Goal: Find specific page/section: Find specific page/section

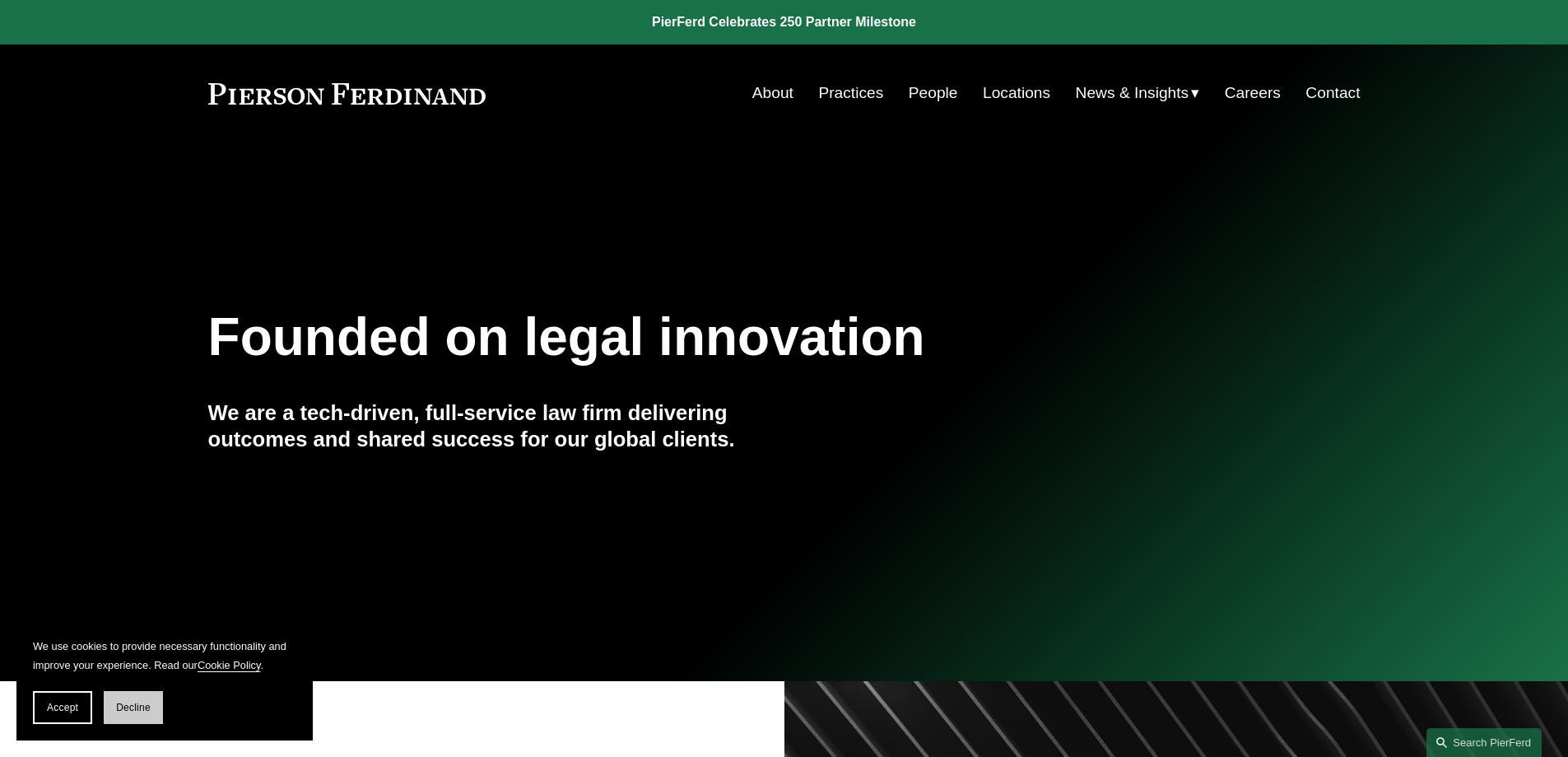
drag, startPoint x: 106, startPoint y: 708, endPoint x: 117, endPoint y: 707, distance: 11.0
click at [107, 708] on button "Decline" at bounding box center [134, 707] width 60 height 33
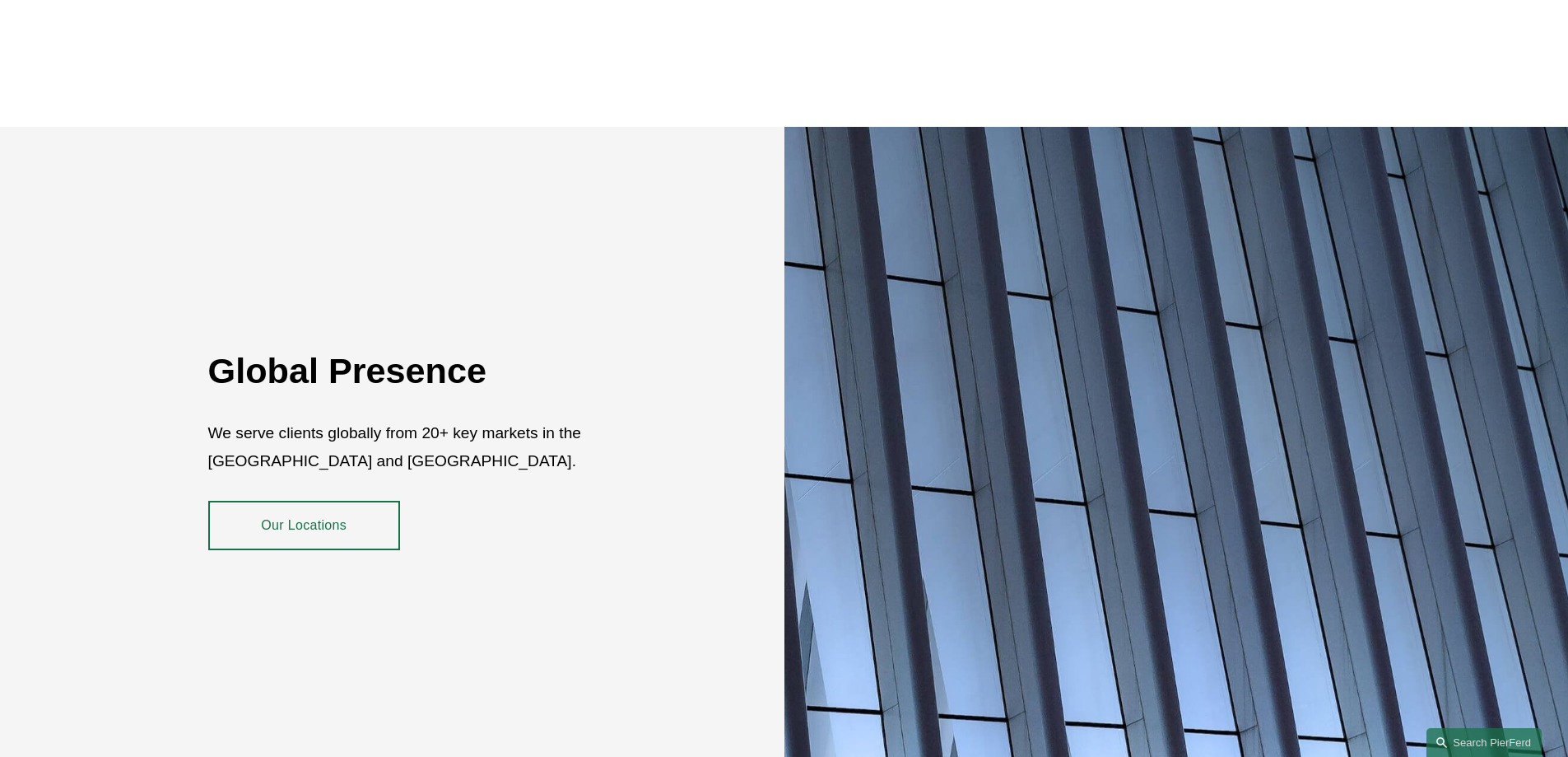
scroll to position [3014, 0]
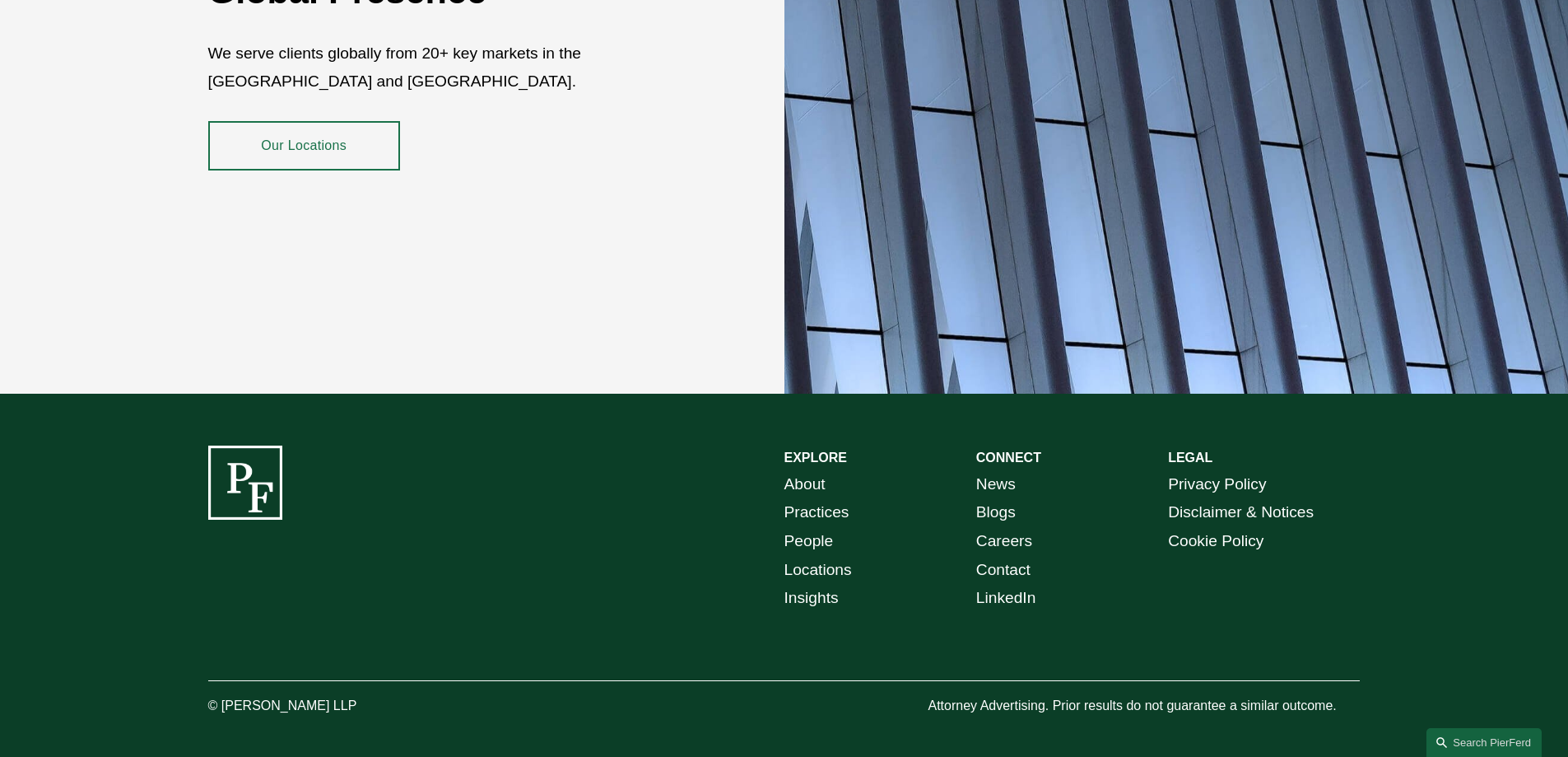
click at [797, 556] on link "Locations" at bounding box center [818, 571] width 67 height 29
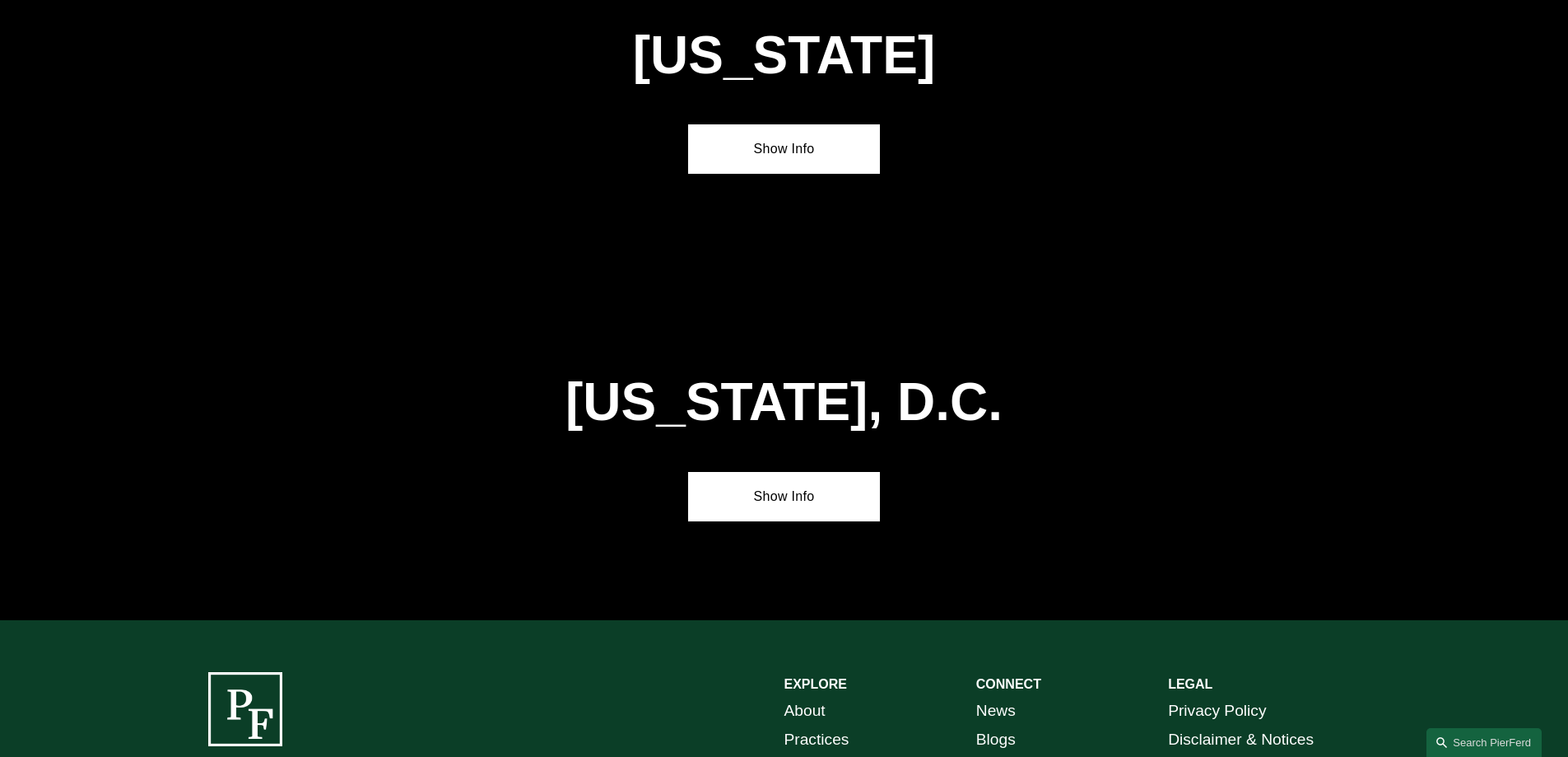
scroll to position [6959, 0]
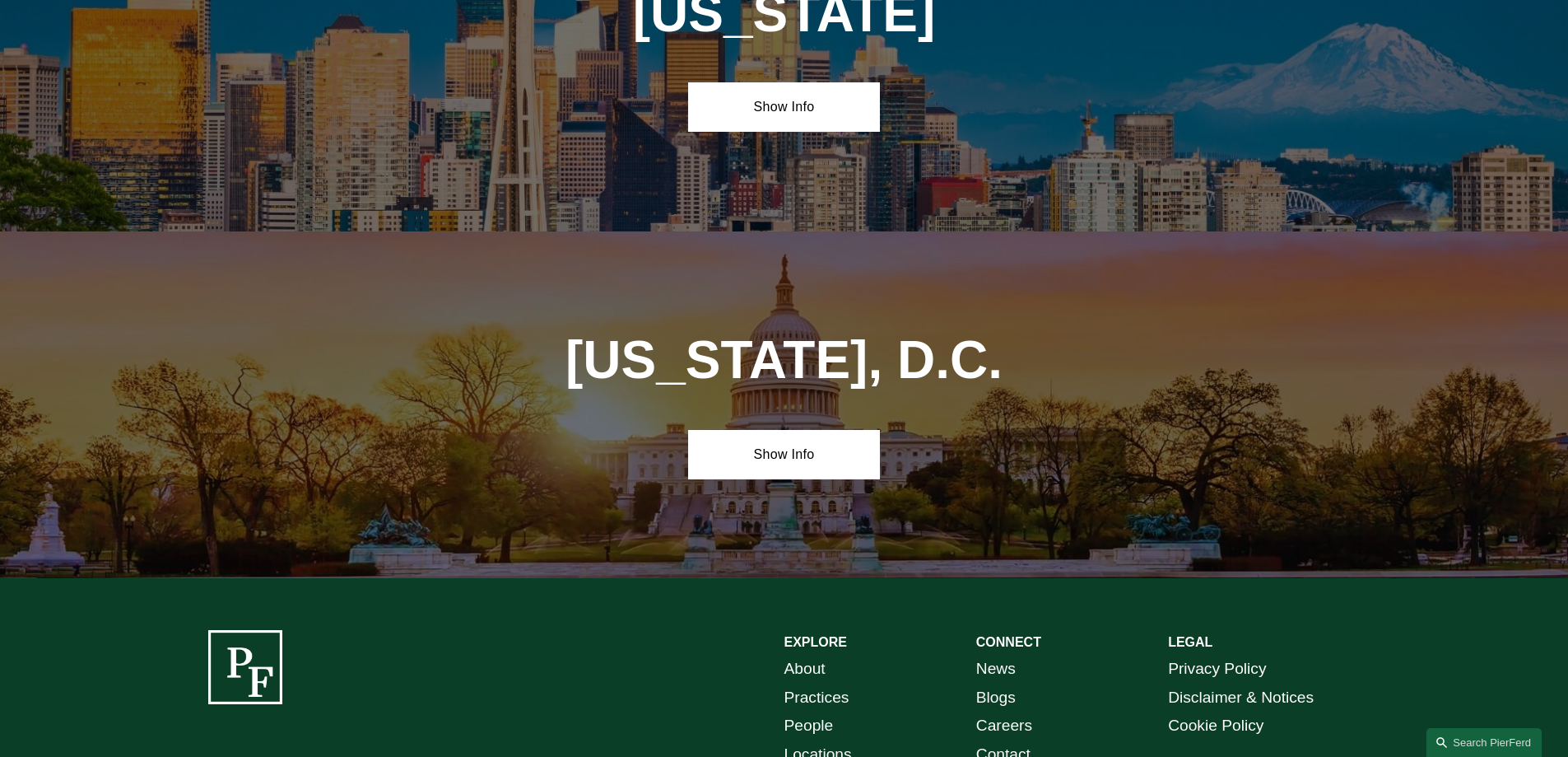
click at [797, 712] on link "People" at bounding box center [810, 726] width 49 height 29
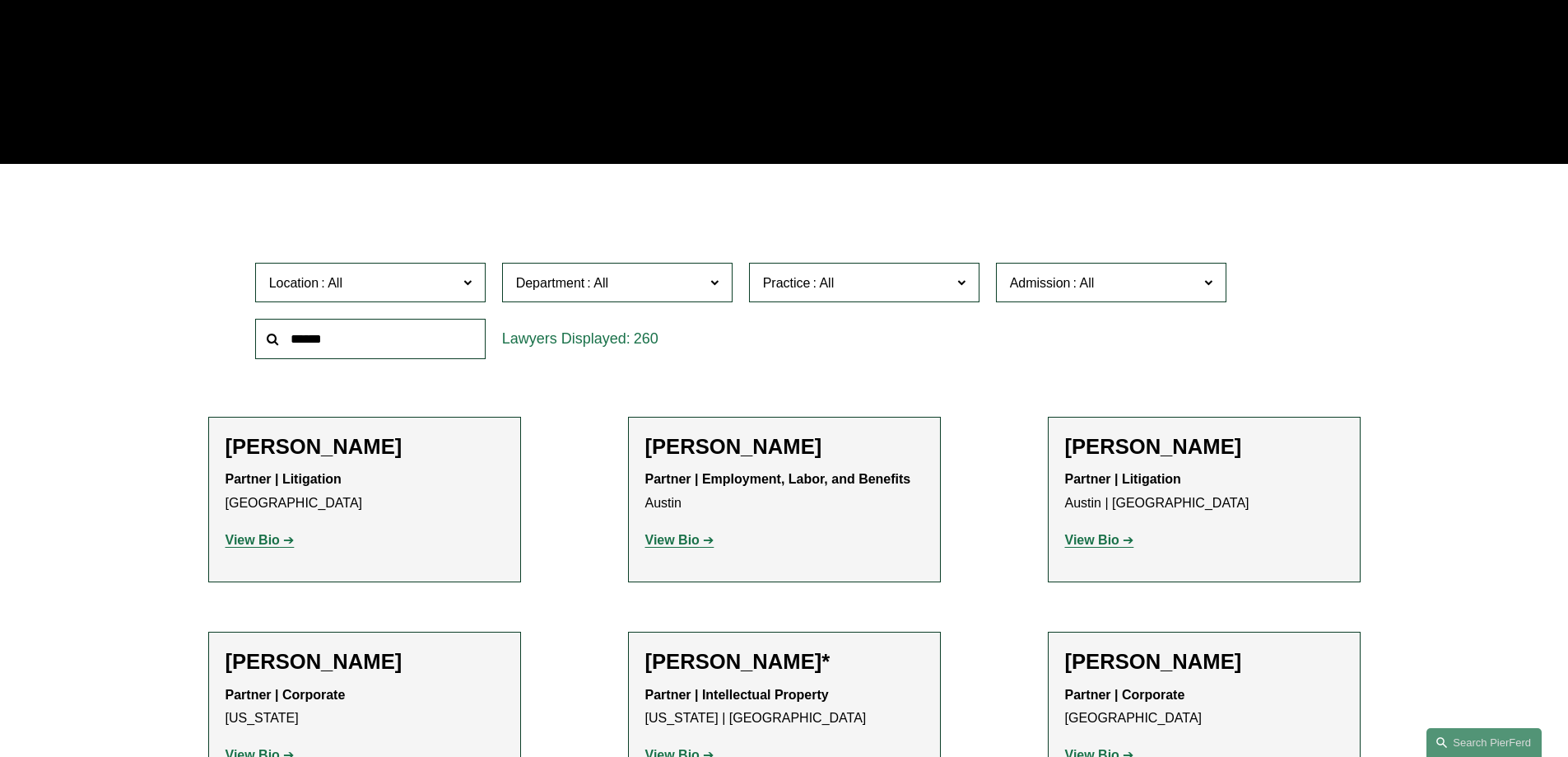
scroll to position [412, 0]
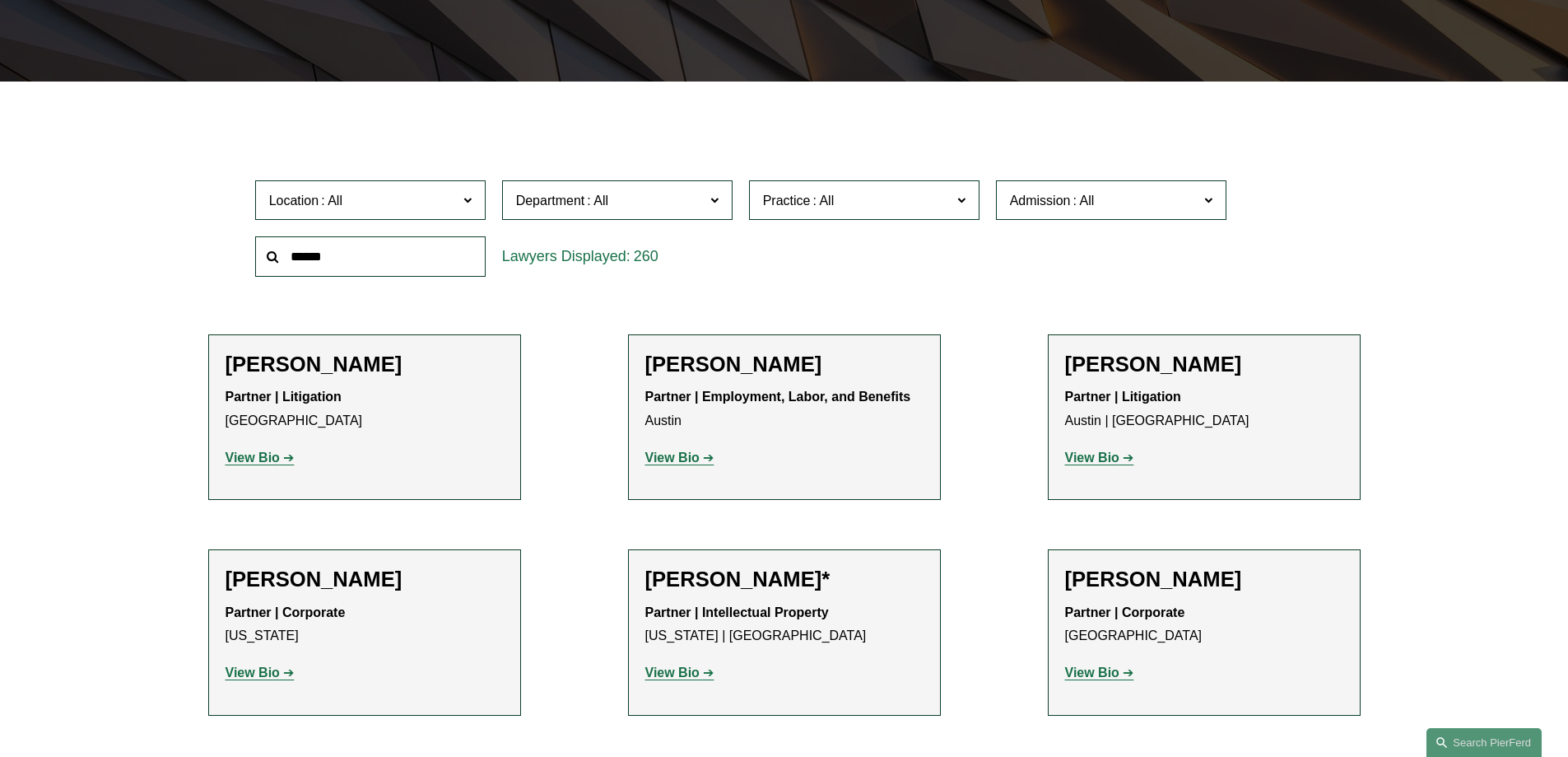
click at [463, 199] on span at bounding box center [466, 198] width 9 height 21
click at [0, 0] on link "[GEOGRAPHIC_DATA]" at bounding box center [0, 0] width 0 height 0
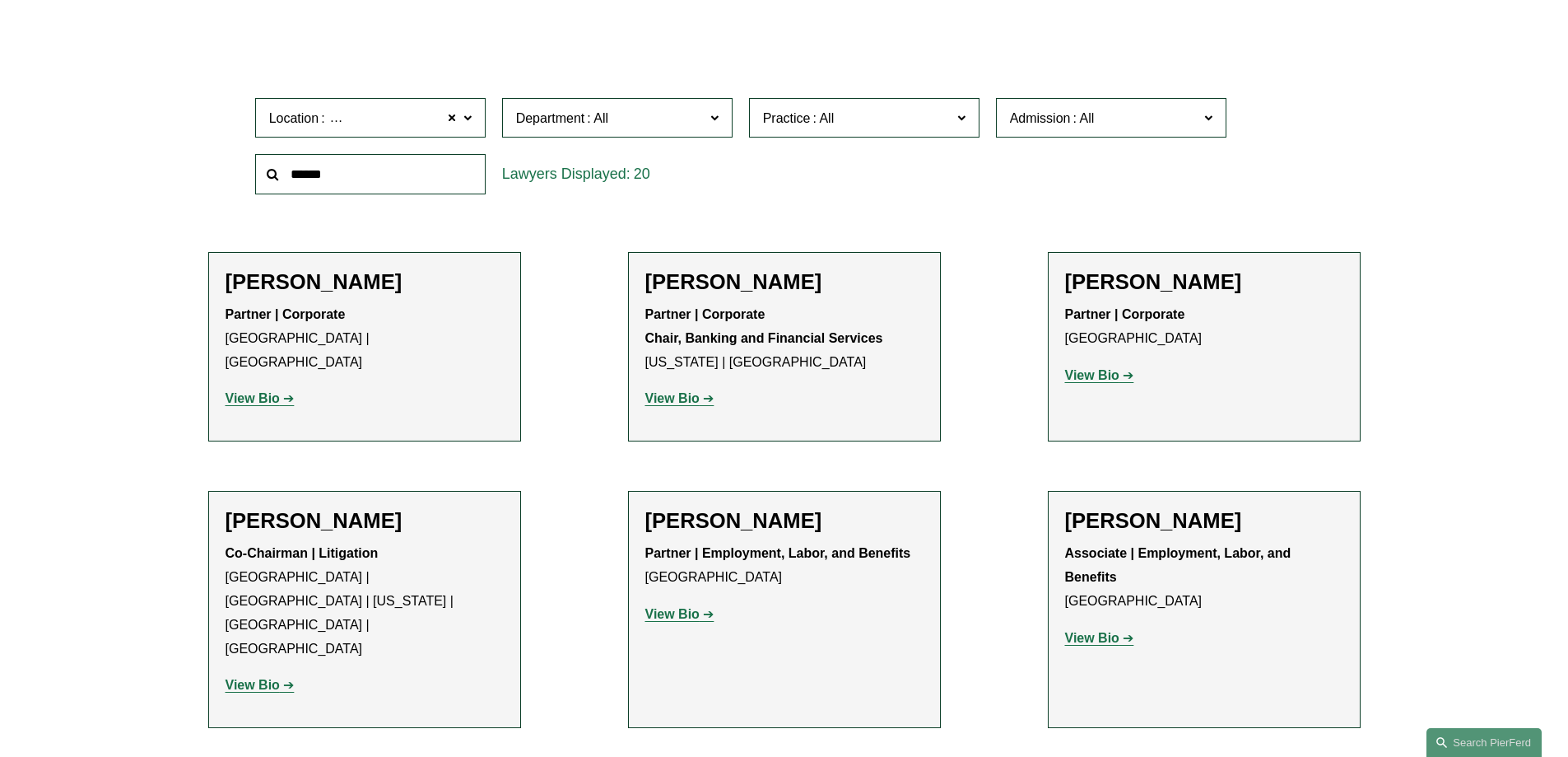
scroll to position [576, 0]
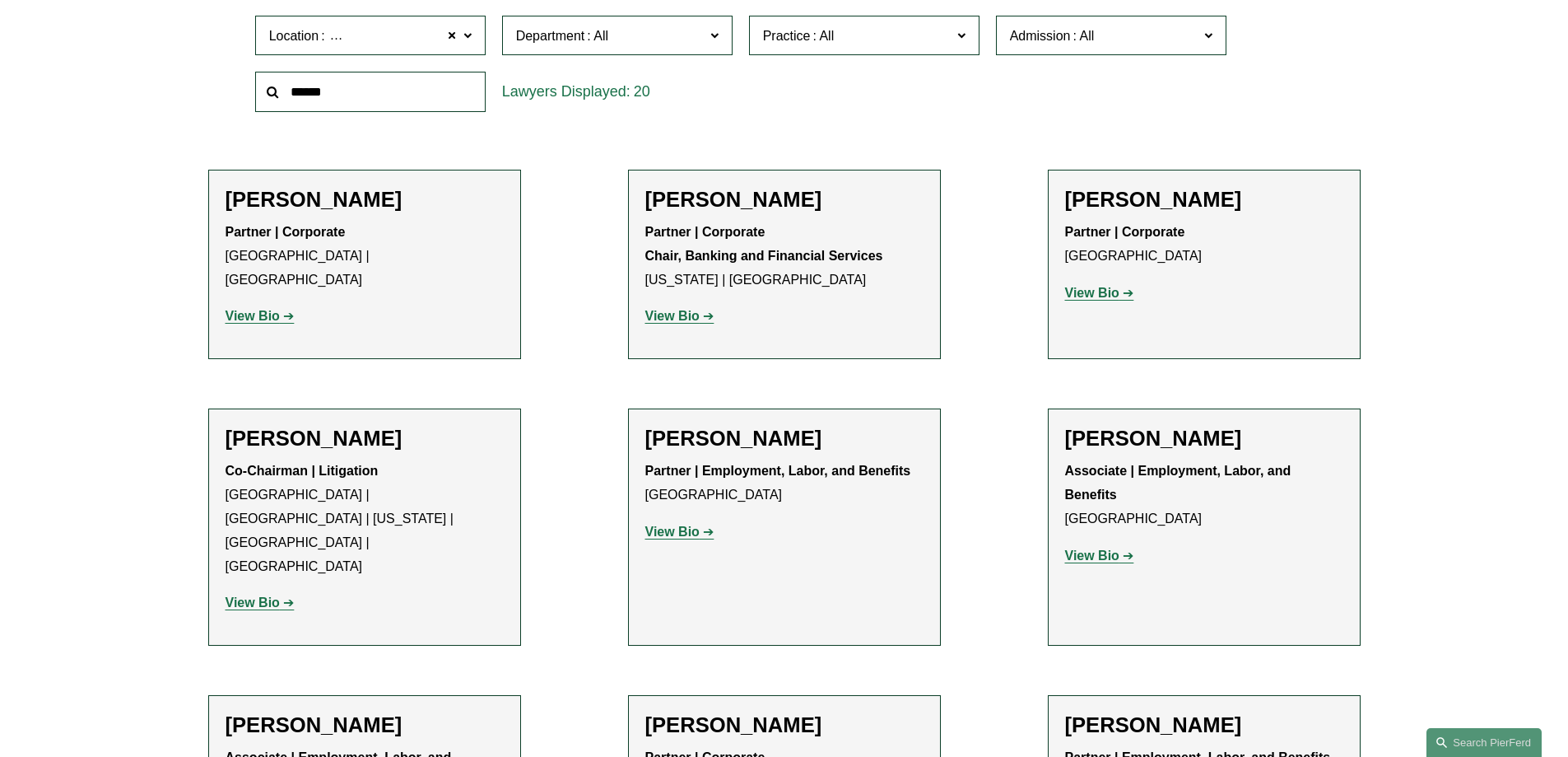
click at [1077, 551] on strong "View Bio" at bounding box center [1092, 555] width 54 height 14
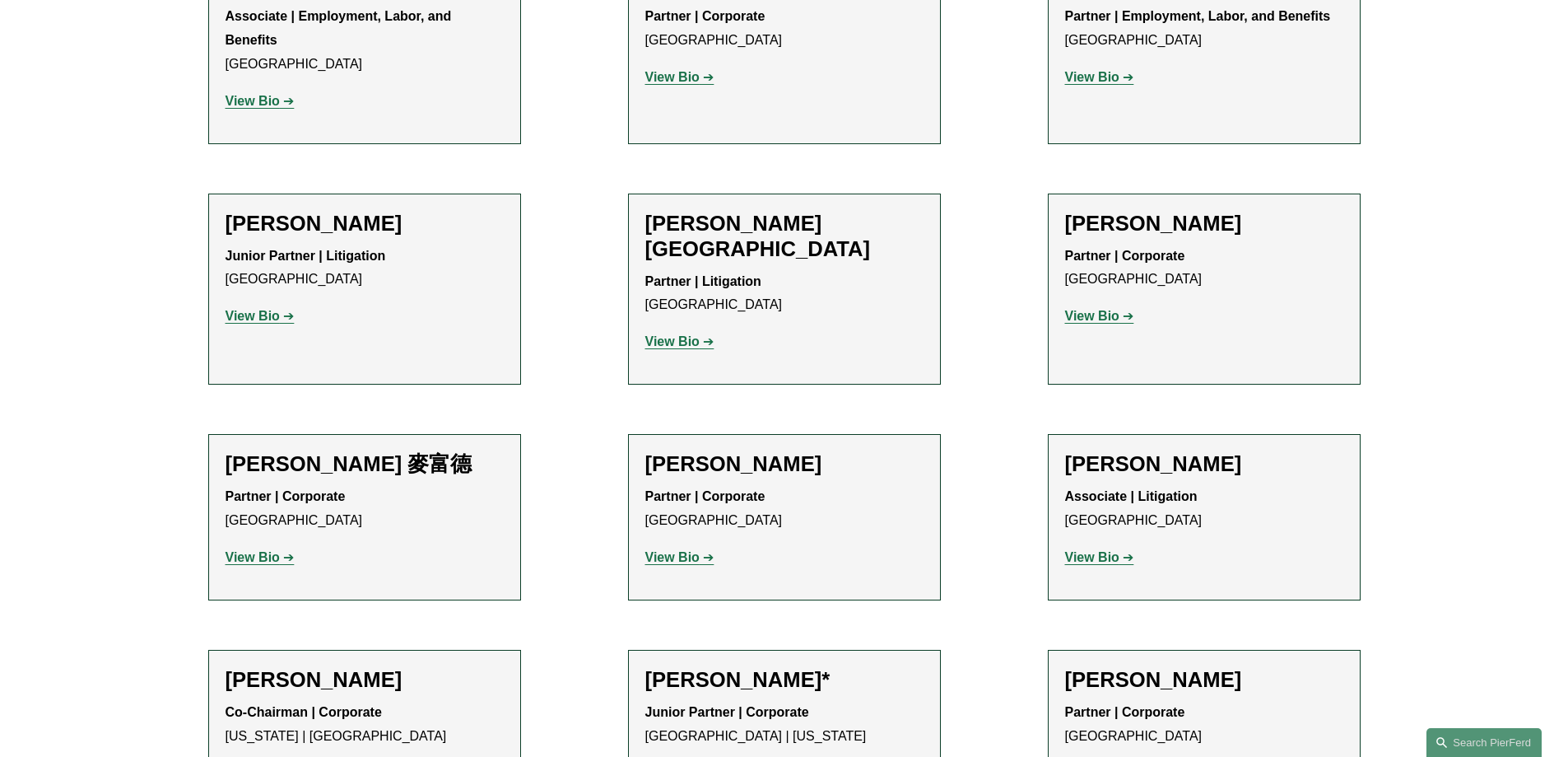
scroll to position [1070, 0]
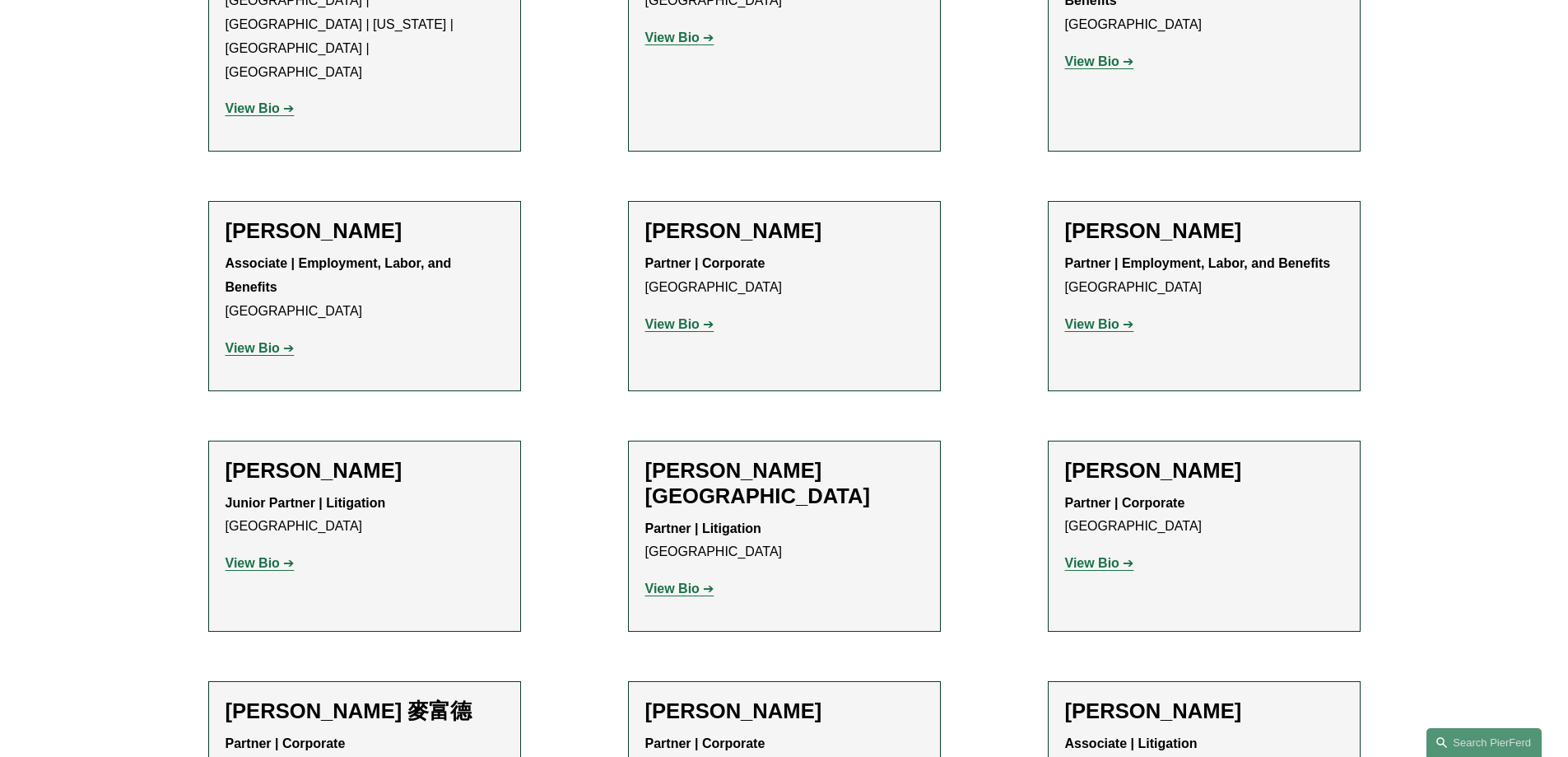
click at [149, 161] on div "Filter Location [GEOGRAPHIC_DATA] [GEOGRAPHIC_DATA] All [GEOGRAPHIC_DATA] [GEOG…" at bounding box center [784, 399] width 1568 height 1901
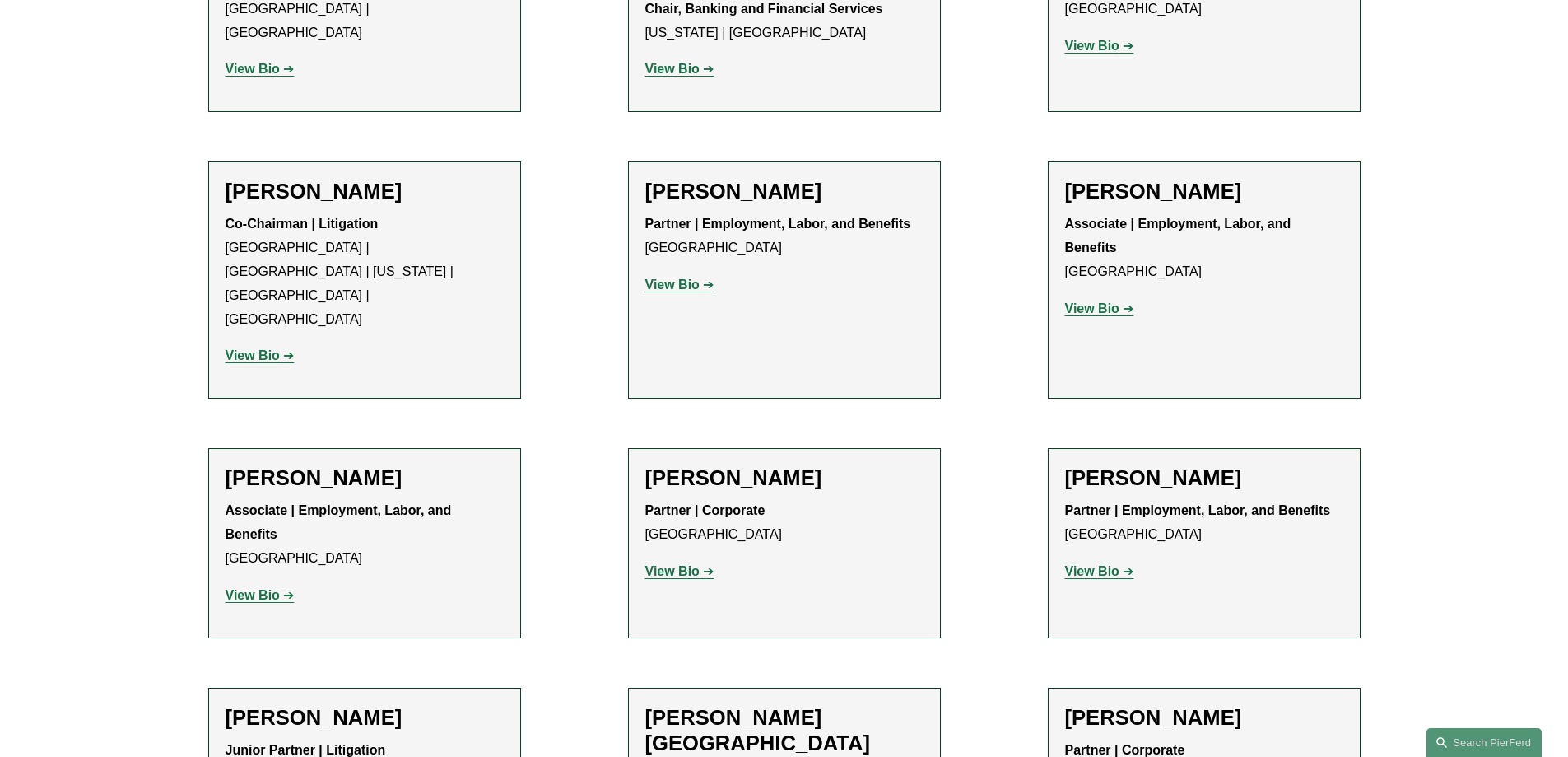
scroll to position [741, 0]
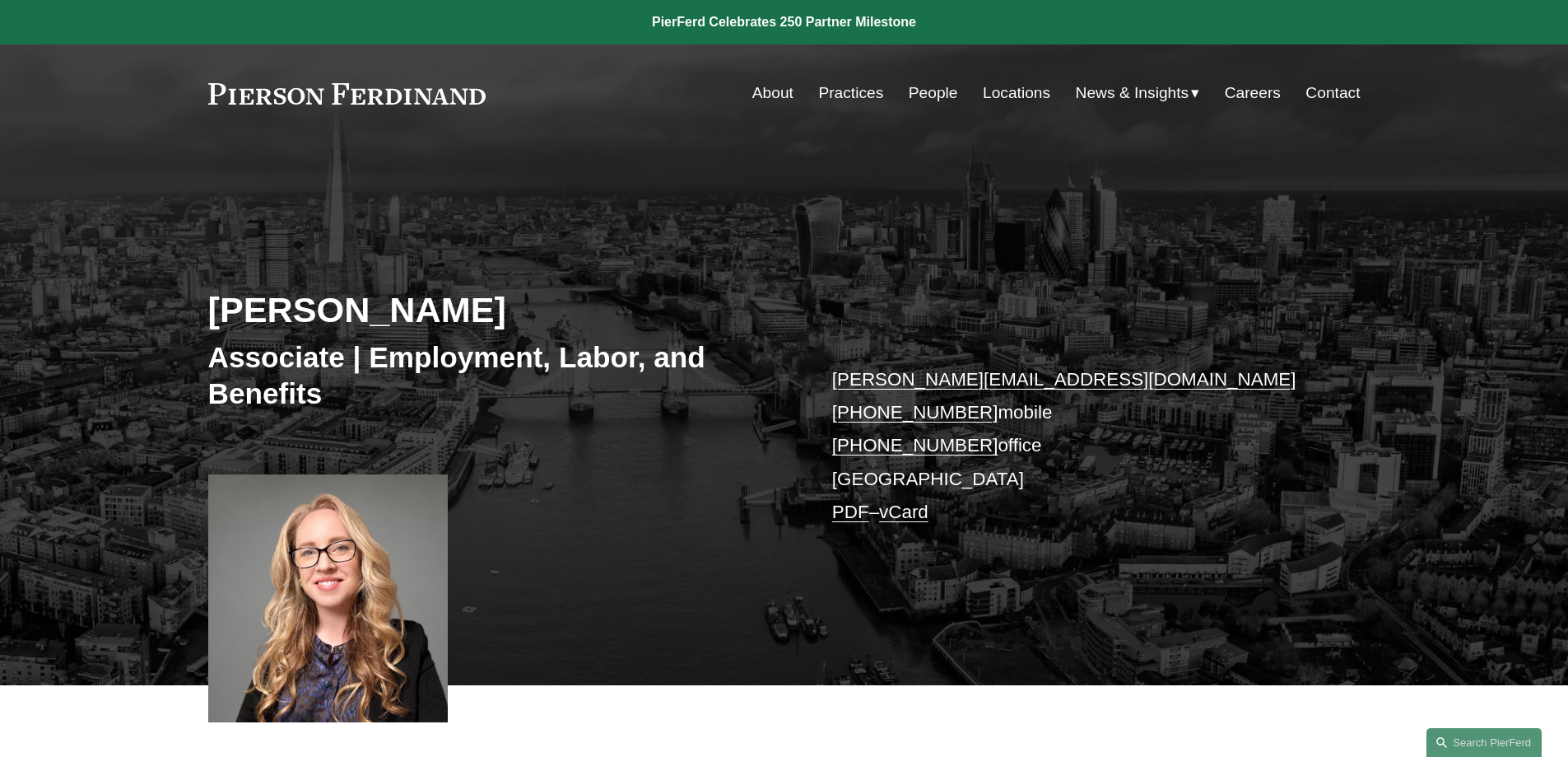
scroll to position [83, 0]
